Goal: Task Accomplishment & Management: Manage account settings

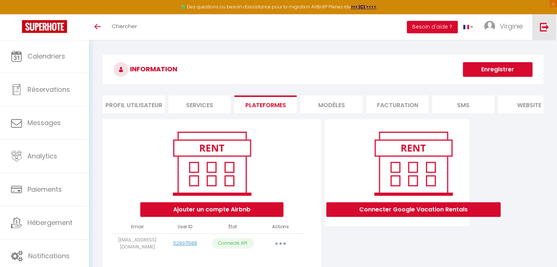
click at [543, 29] on img at bounding box center [543, 26] width 9 height 9
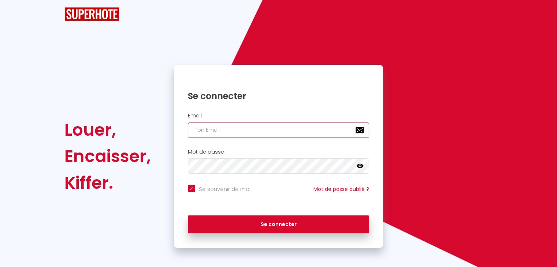
type input "[EMAIL_ADDRESS][DOMAIN_NAME]"
checkbox input "true"
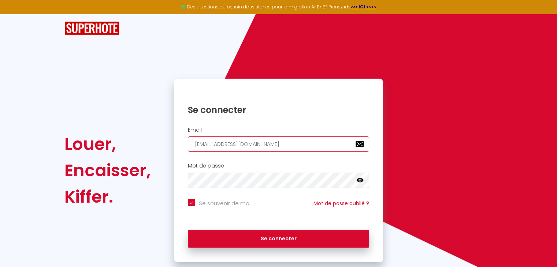
click at [297, 148] on input "[EMAIL_ADDRESS][DOMAIN_NAME]" at bounding box center [279, 144] width 182 height 15
type input "[EMAIL_ADDRESS][DOMAIN_NAME]"
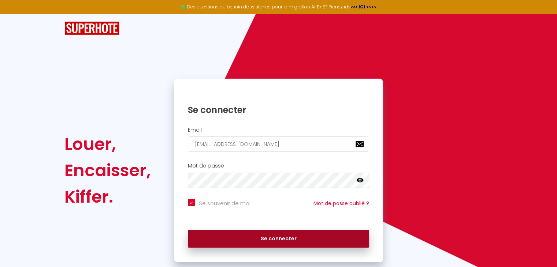
click at [273, 244] on button "Se connecter" at bounding box center [279, 239] width 182 height 18
checkbox input "true"
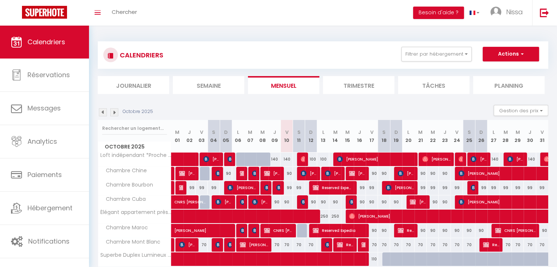
click at [301, 229] on div at bounding box center [303, 231] width 12 height 14
type input "90"
type input "Sam 11 Octobre 2025"
type input "Dim 12 Octobre 2025"
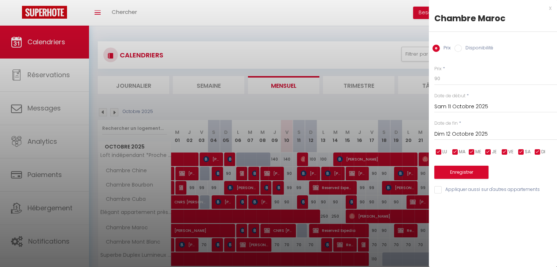
click at [456, 48] on input "Disponibilité" at bounding box center [457, 48] width 7 height 7
radio input "true"
radio input "false"
click at [442, 177] on button "Enregistrer" at bounding box center [461, 173] width 54 height 13
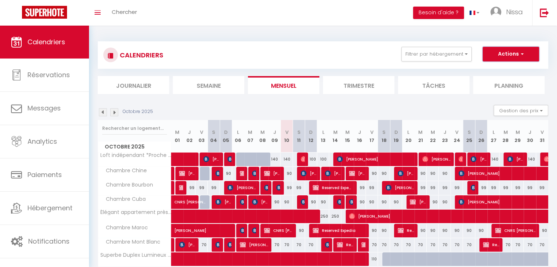
click at [498, 50] on button "Actions" at bounding box center [510, 54] width 56 height 15
drag, startPoint x: 464, startPoint y: 43, endPoint x: 460, endPoint y: 52, distance: 9.2
click at [464, 43] on div "CALENDRIERS Filtrer par hébergement Les Chambres D'Orsay Chambre Chine Chambre …" at bounding box center [323, 54] width 450 height 27
click at [458, 55] on button "Filtrer par hébergement" at bounding box center [436, 54] width 70 height 15
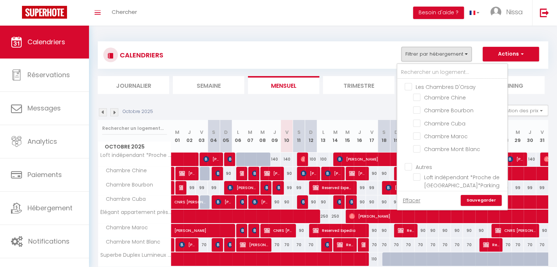
click at [448, 85] on input "Les Chambres D'Orsay" at bounding box center [459, 86] width 110 height 7
checkbox input "true"
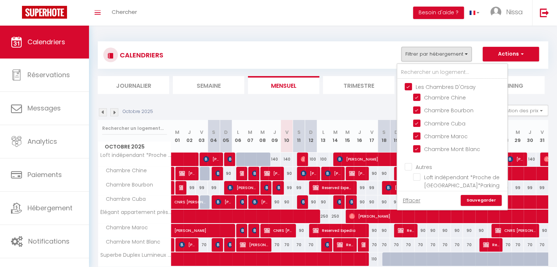
checkbox input "true"
checkbox input "false"
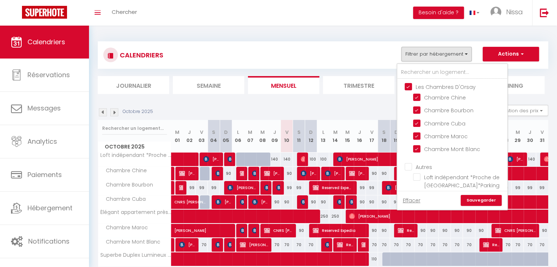
click at [475, 198] on link "Sauvegarder" at bounding box center [480, 200] width 41 height 11
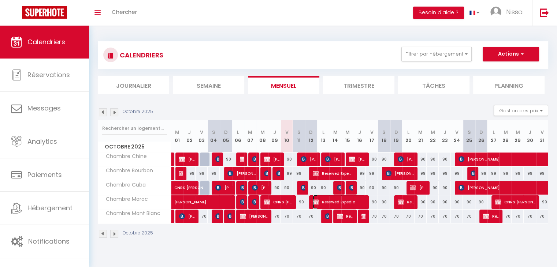
click at [313, 204] on img at bounding box center [316, 202] width 6 height 6
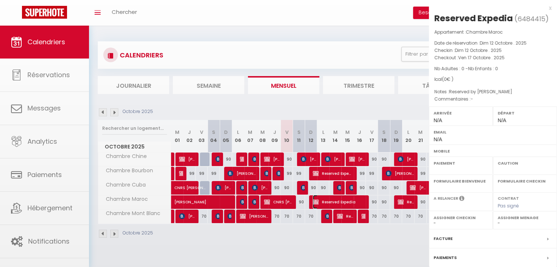
select select "OK"
select select "KO"
select select "0"
select select "1"
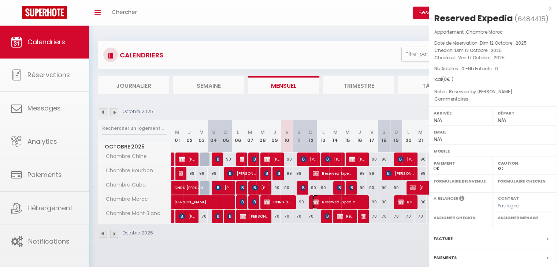
select select
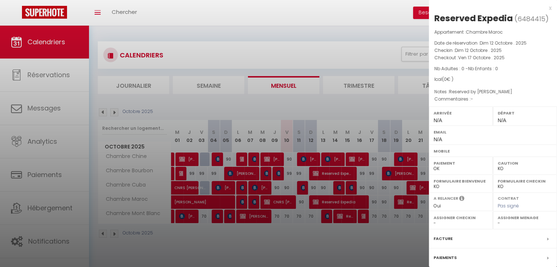
click at [288, 240] on div at bounding box center [278, 133] width 557 height 267
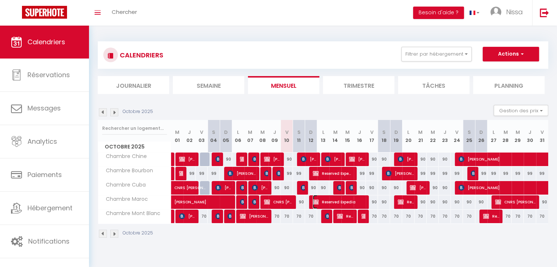
click at [318, 202] on span "Reserved Expedia" at bounding box center [339, 202] width 52 height 14
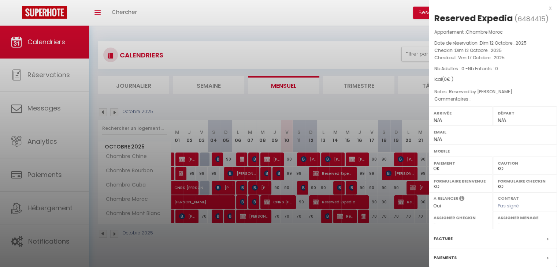
click at [323, 200] on div at bounding box center [278, 133] width 557 height 267
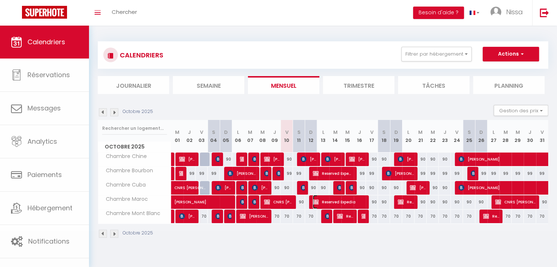
click at [323, 200] on span "Reserved Expedia" at bounding box center [339, 202] width 52 height 14
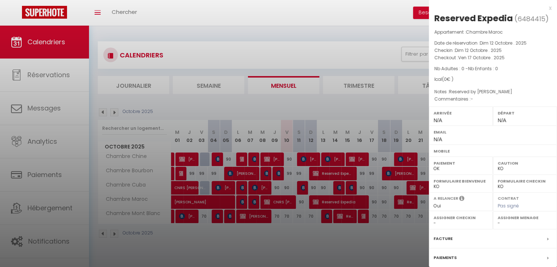
click at [287, 241] on div at bounding box center [278, 133] width 557 height 267
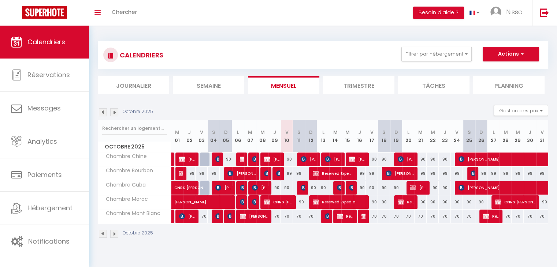
click at [299, 204] on div "90" at bounding box center [299, 202] width 12 height 14
select select "1"
type input "Sam 11 Octobre 2025"
type input "Dim 12 Octobre 2025"
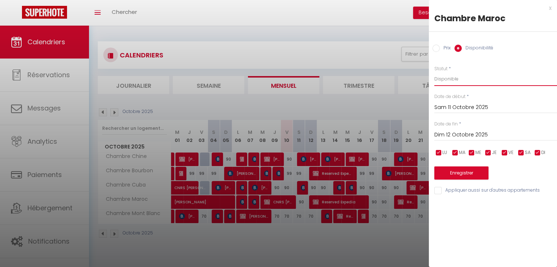
click at [467, 78] on select "Disponible Indisponible" at bounding box center [495, 79] width 123 height 14
click at [434, 72] on select "Disponible Indisponible" at bounding box center [495, 79] width 123 height 14
click at [369, 100] on div at bounding box center [278, 133] width 557 height 267
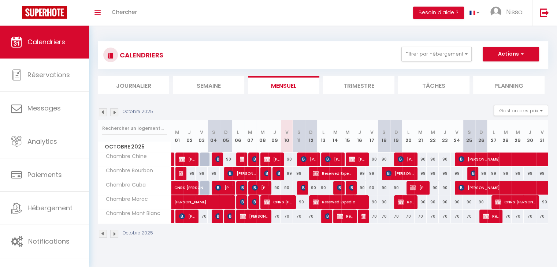
click at [304, 205] on div "90" at bounding box center [310, 202] width 12 height 14
click at [298, 203] on div "90" at bounding box center [299, 202] width 12 height 14
select select "1"
type input "Sam 11 Octobre 2025"
type input "Dim 12 Octobre 2025"
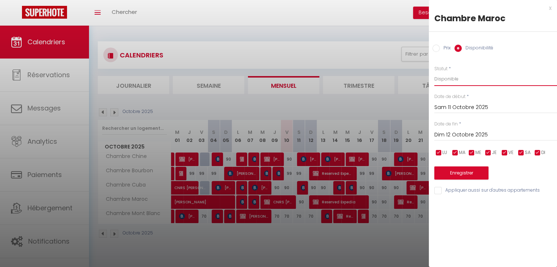
click at [467, 76] on select "Disponible Indisponible" at bounding box center [495, 79] width 123 height 14
select select "0"
click at [434, 72] on select "Disponible Indisponible" at bounding box center [495, 79] width 123 height 14
click at [436, 171] on button "Enregistrer" at bounding box center [461, 173] width 54 height 13
